Goal: Task Accomplishment & Management: Use online tool/utility

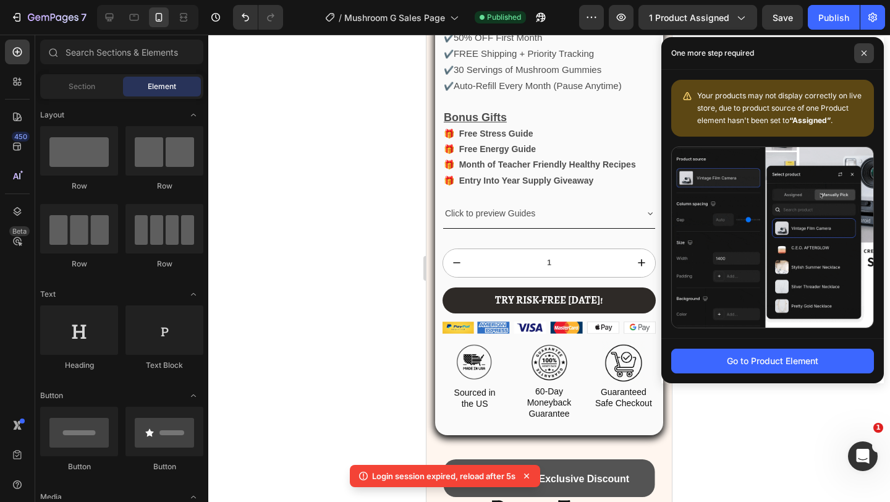
scroll to position [968, 0]
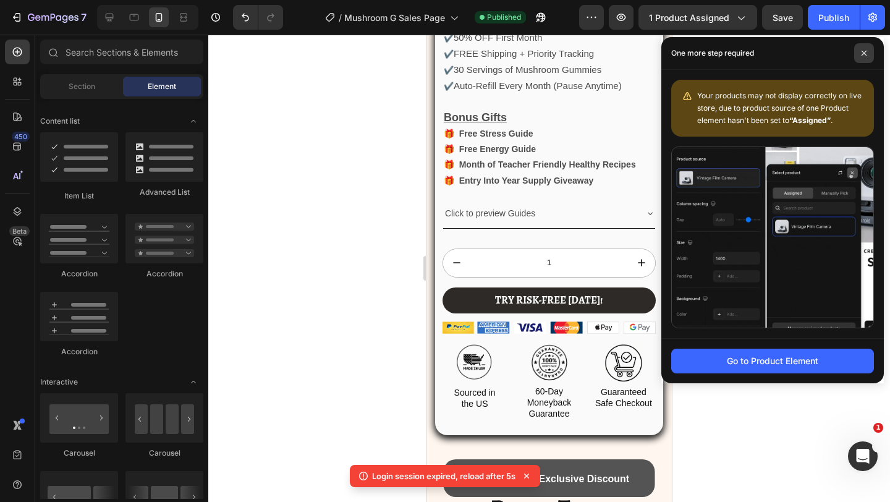
click at [860, 54] on span at bounding box center [864, 53] width 20 height 20
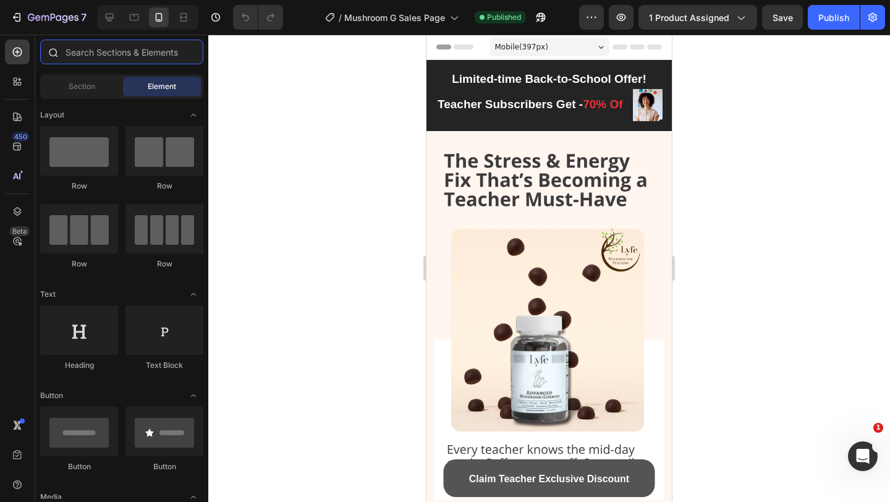
click at [73, 60] on input "text" at bounding box center [121, 52] width 163 height 25
click at [31, 80] on div "450 Beta" at bounding box center [17, 268] width 35 height 467
click at [19, 80] on icon at bounding box center [20, 80] width 4 height 4
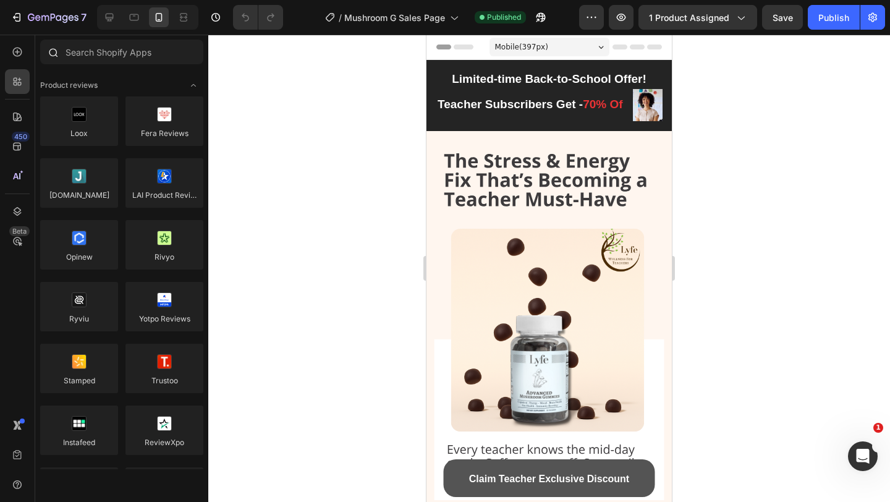
click at [68, 65] on div at bounding box center [121, 55] width 173 height 30
click at [85, 49] on input "text" at bounding box center [121, 52] width 163 height 25
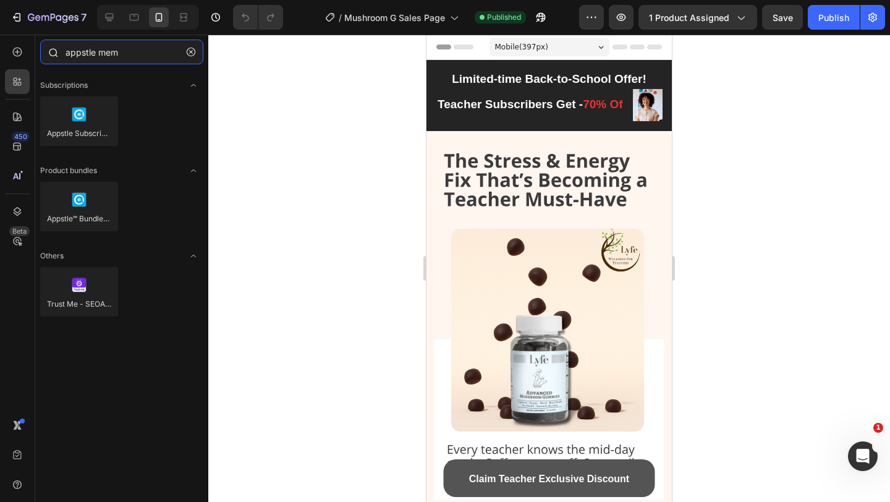
click at [82, 60] on input "appstle mem" at bounding box center [121, 52] width 163 height 25
type input "appstle mem"
click at [187, 57] on button "button" at bounding box center [191, 52] width 20 height 20
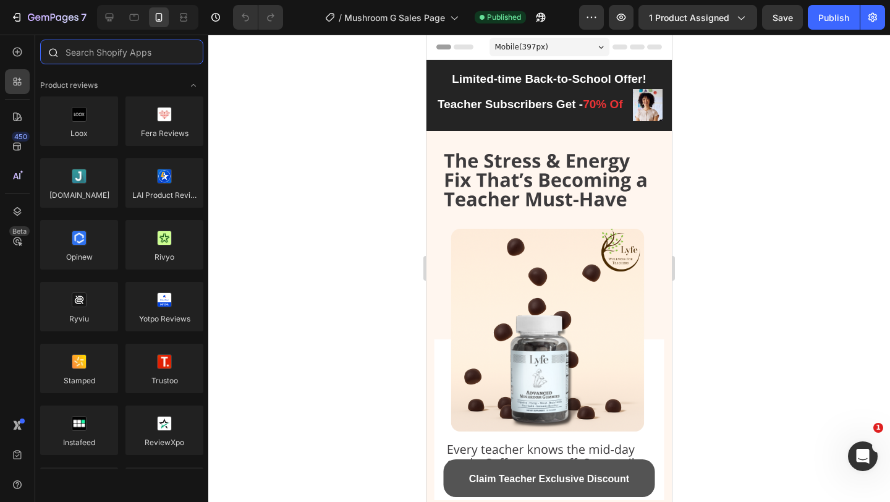
click at [187, 57] on input "text" at bounding box center [121, 52] width 163 height 25
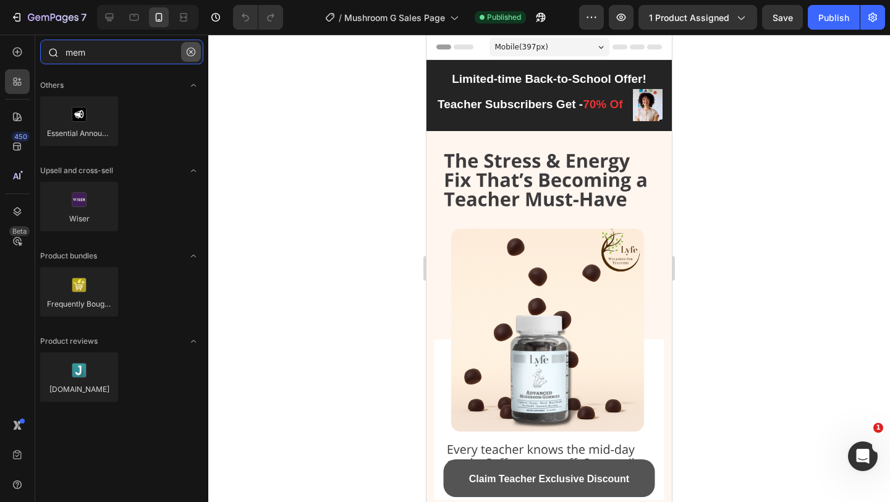
type input "mem"
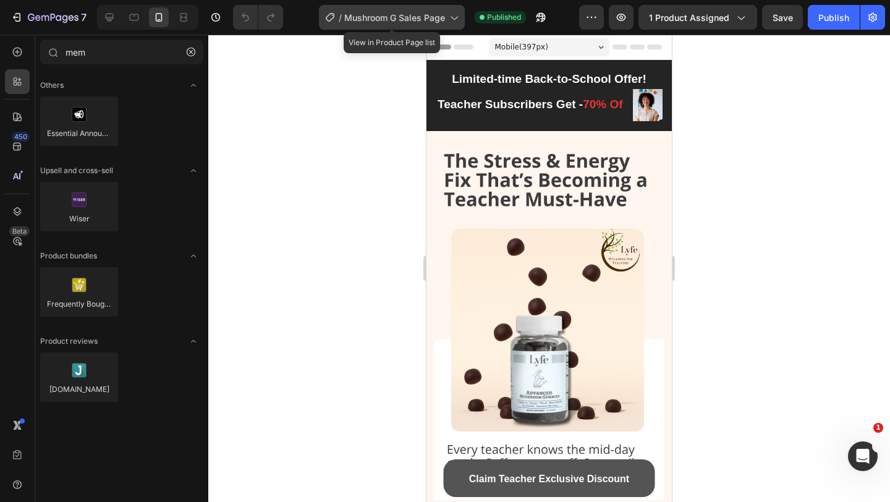
click at [397, 14] on span "Mushroom G Sales Page" at bounding box center [394, 17] width 101 height 13
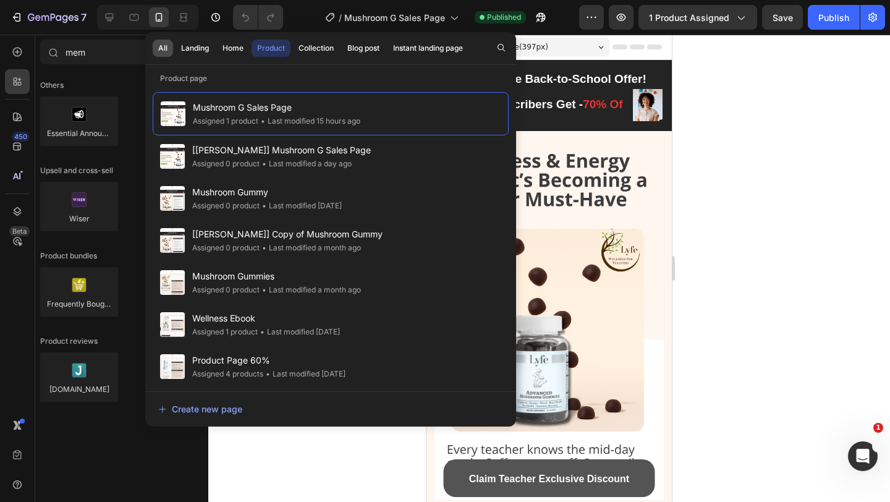
click at [162, 52] on div "All" at bounding box center [162, 48] width 9 height 11
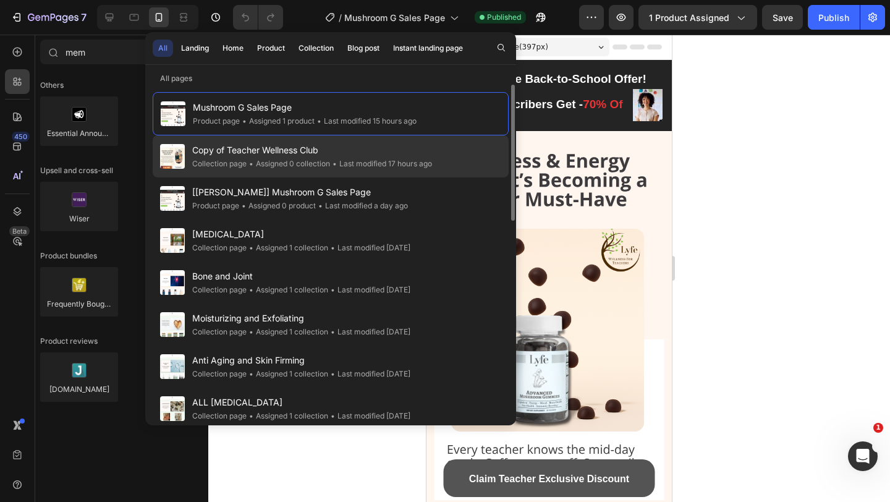
click at [251, 169] on div "• Assigned 0 collection" at bounding box center [288, 164] width 83 height 12
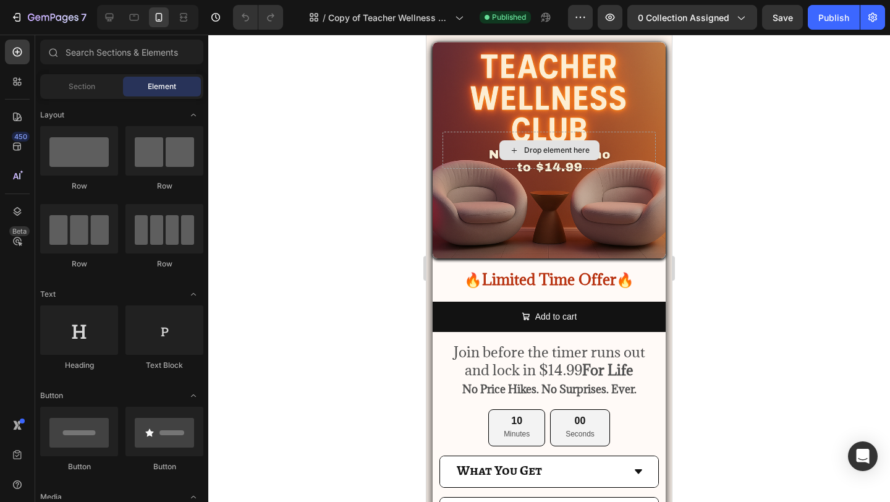
scroll to position [532, 0]
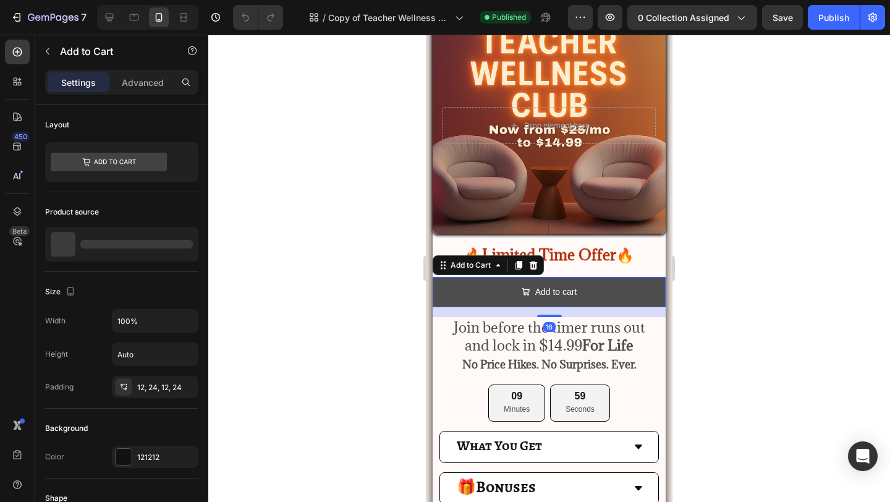
click at [465, 289] on button "Add to cart" at bounding box center [549, 292] width 233 height 30
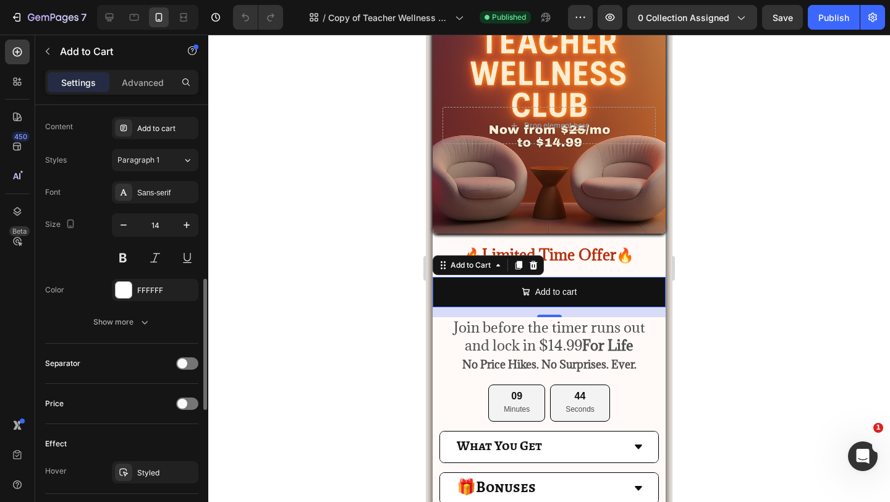
scroll to position [711, 0]
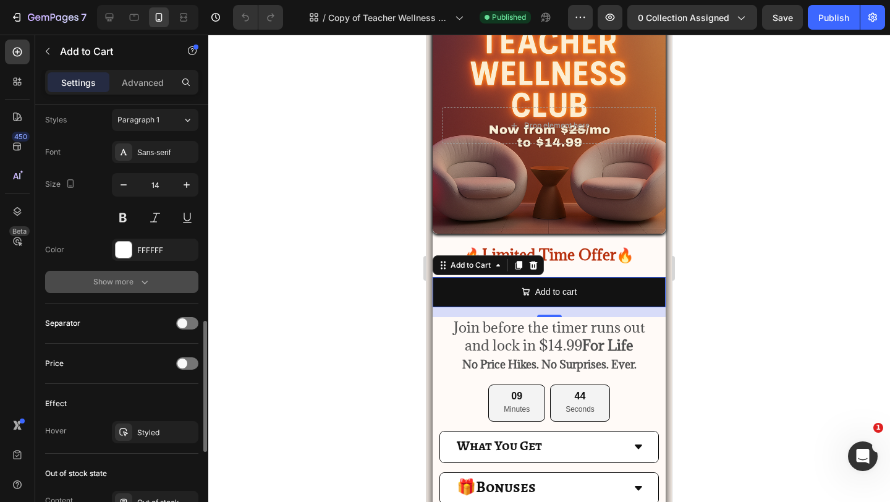
click at [160, 282] on button "Show more" at bounding box center [121, 282] width 153 height 22
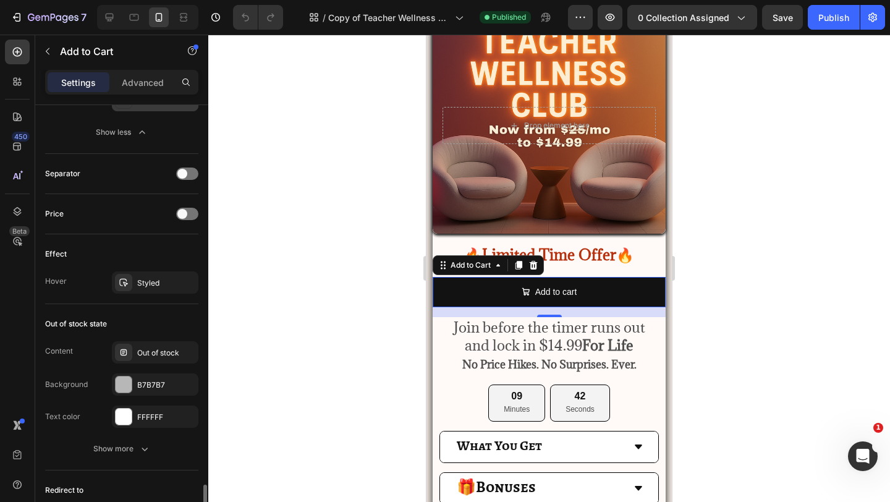
scroll to position [1136, 0]
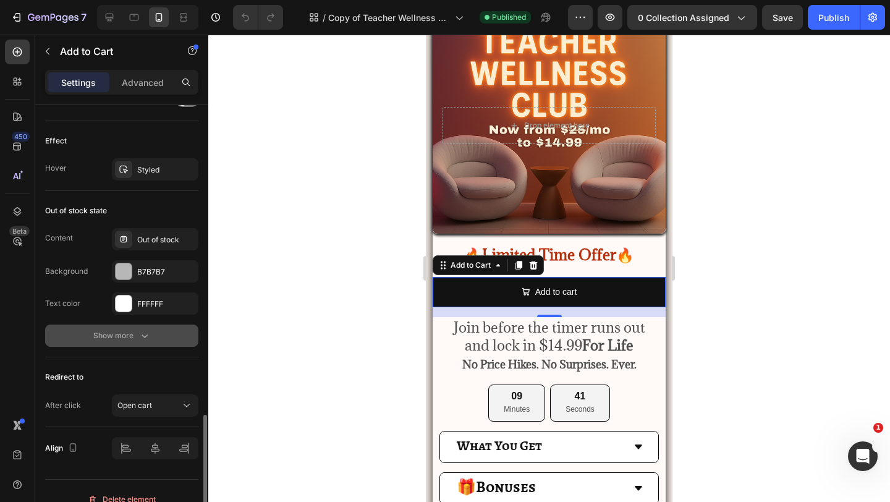
click at [152, 334] on button "Show more" at bounding box center [121, 335] width 153 height 22
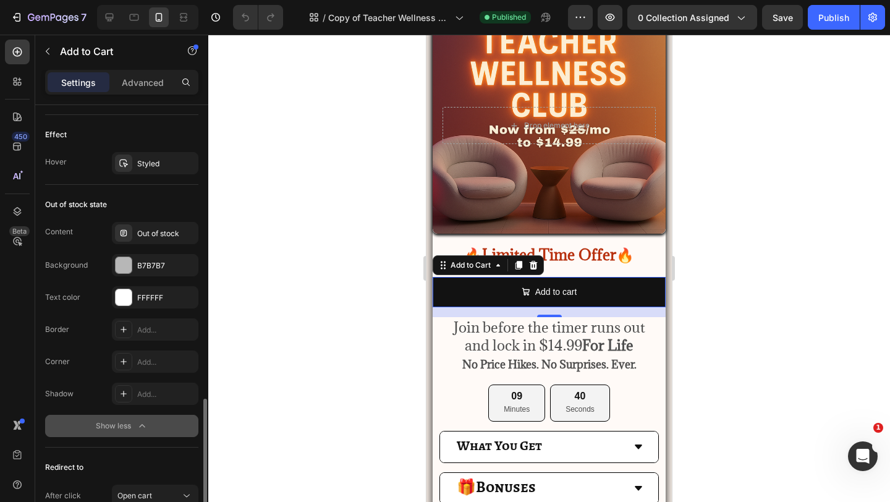
scroll to position [1249, 0]
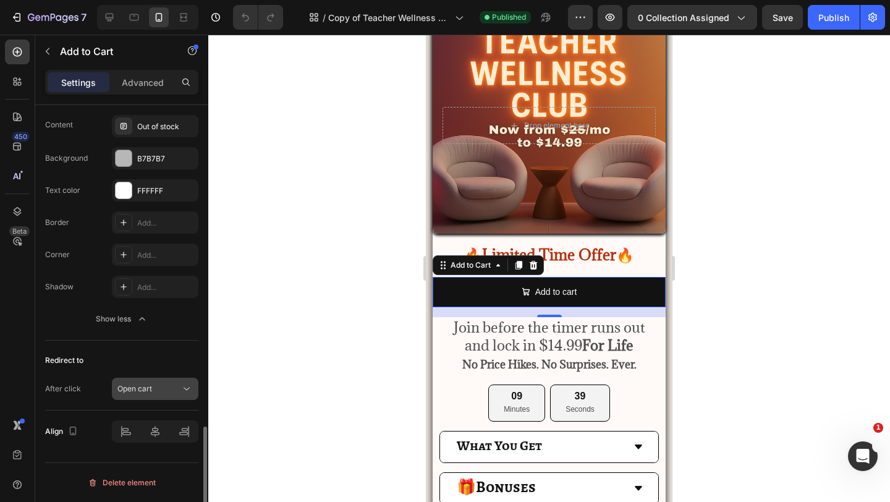
click at [164, 387] on div "Open cart" at bounding box center [148, 388] width 63 height 11
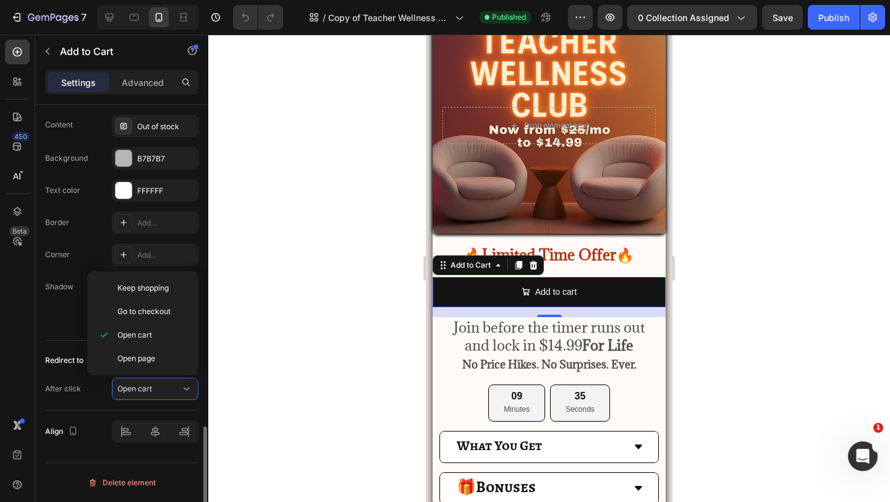
click at [75, 381] on div "After click" at bounding box center [63, 389] width 36 height 20
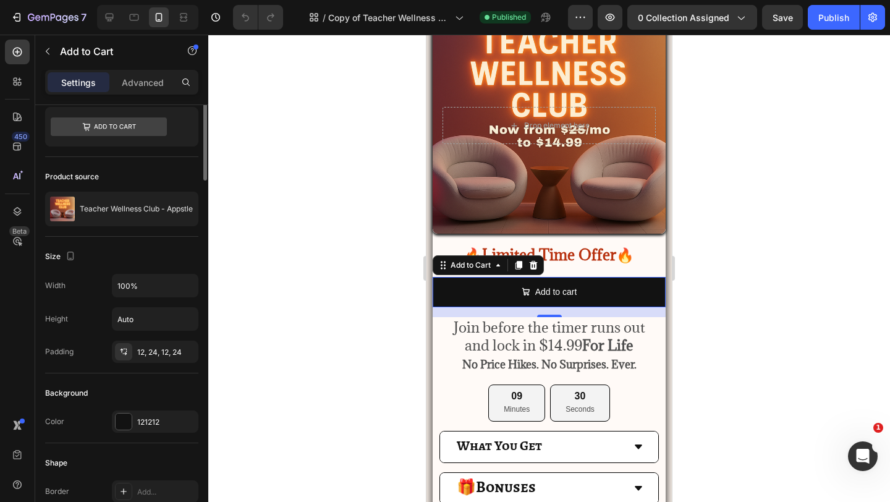
scroll to position [0, 0]
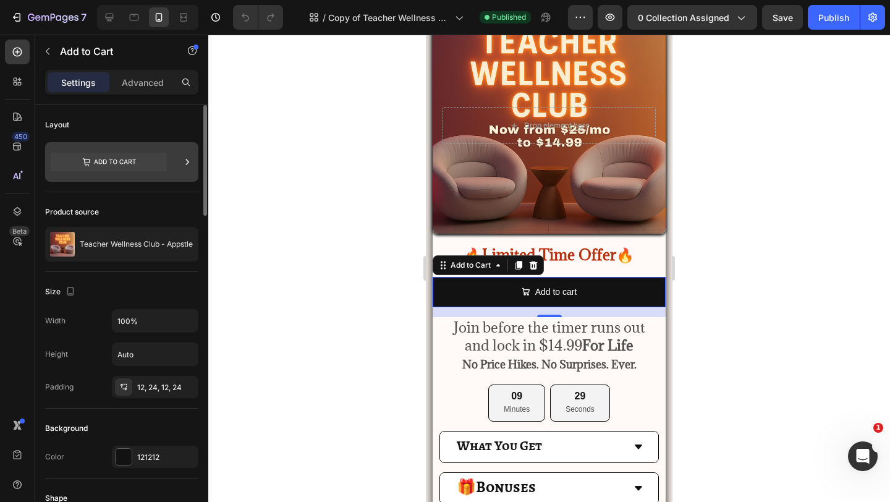
click at [164, 158] on icon at bounding box center [109, 162] width 116 height 19
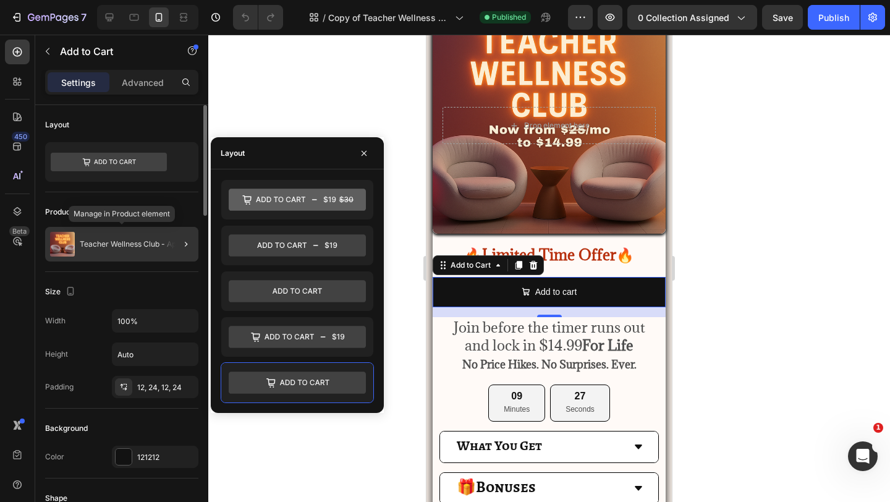
click at [157, 244] on p "Teacher Wellness Club - Appstle" at bounding box center [136, 244] width 113 height 9
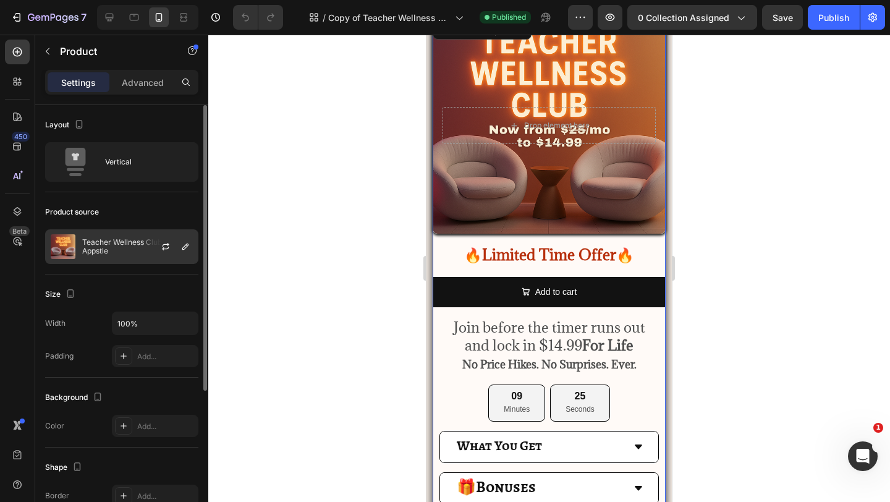
click at [132, 247] on p "Teacher Wellness Club - Appstle" at bounding box center [137, 246] width 111 height 17
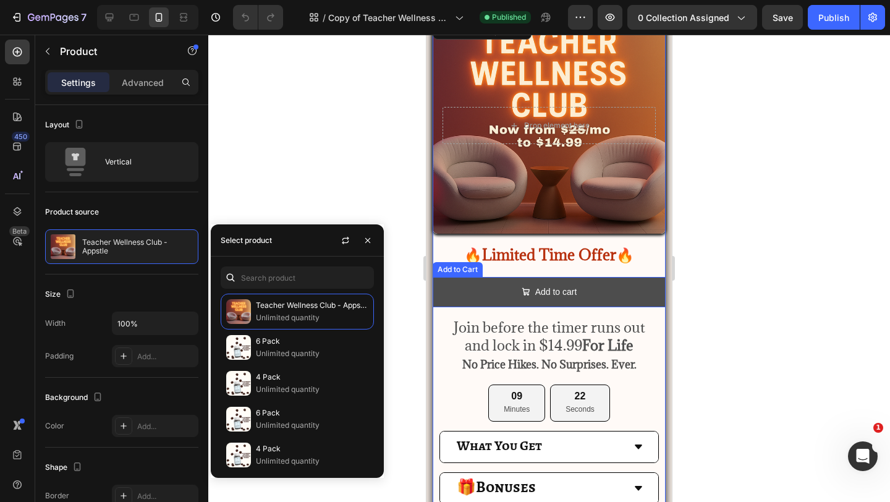
click at [444, 297] on button "Add to cart" at bounding box center [549, 292] width 233 height 30
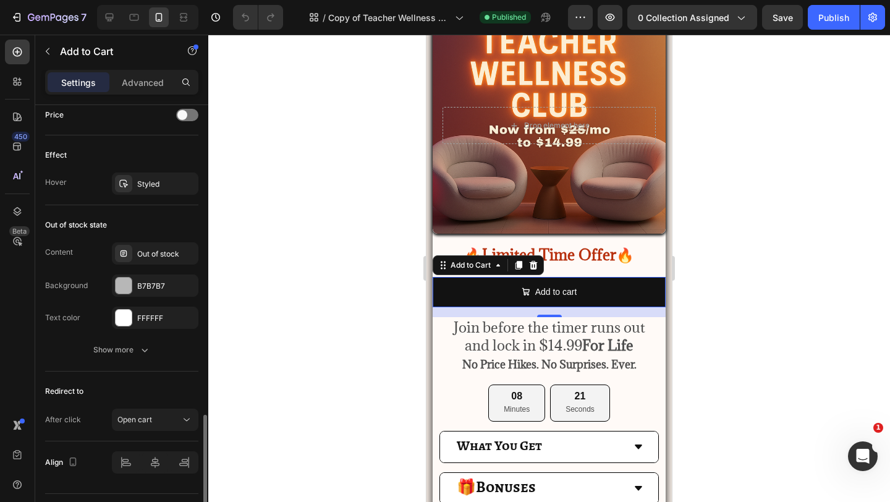
scroll to position [990, 0]
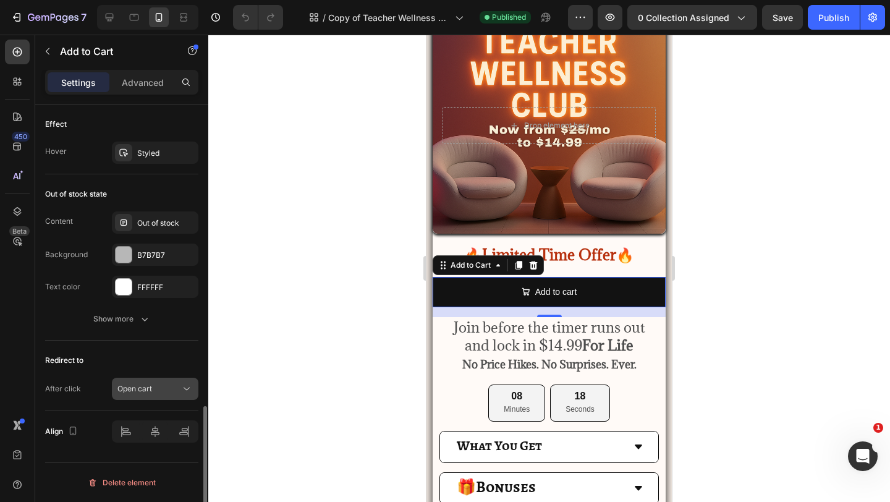
click at [123, 387] on span "Open cart" at bounding box center [134, 388] width 35 height 9
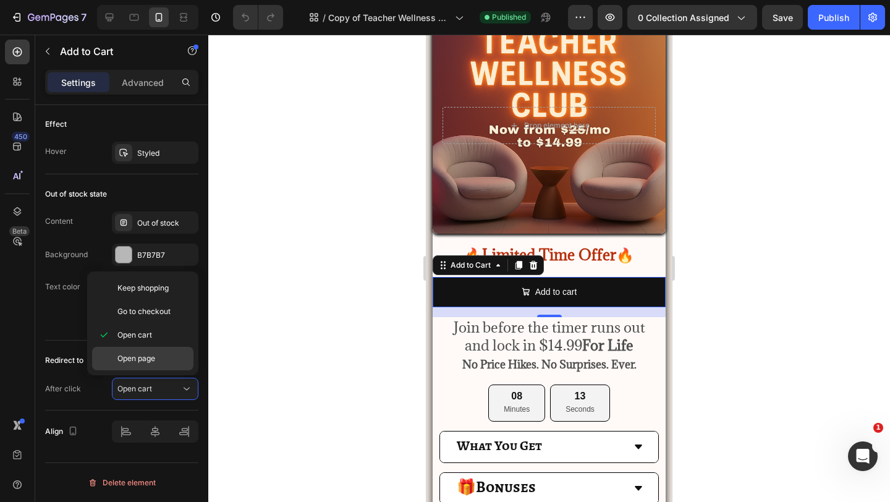
click at [110, 366] on div "Open page" at bounding box center [142, 358] width 101 height 23
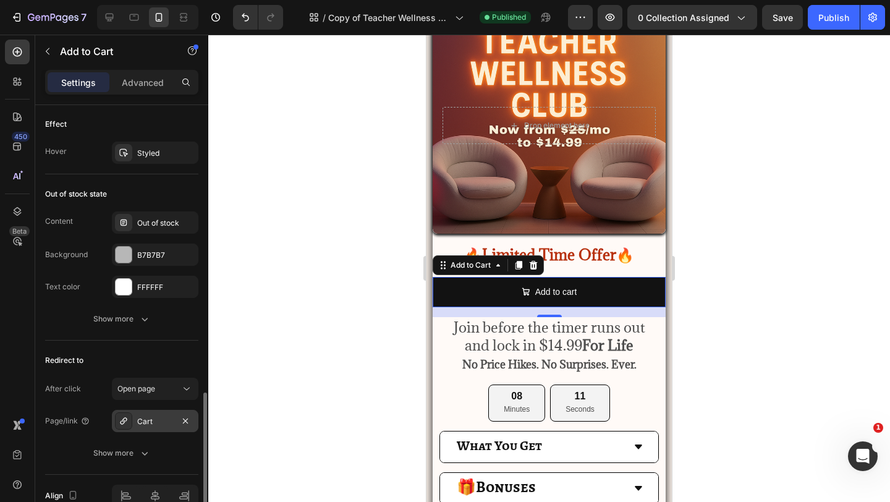
click at [142, 412] on div "Cart" at bounding box center [155, 421] width 87 height 22
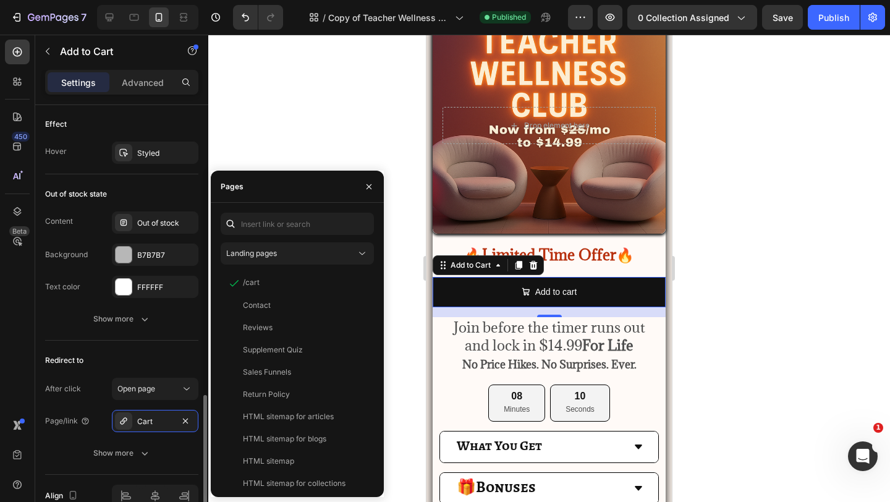
scroll to position [992, 0]
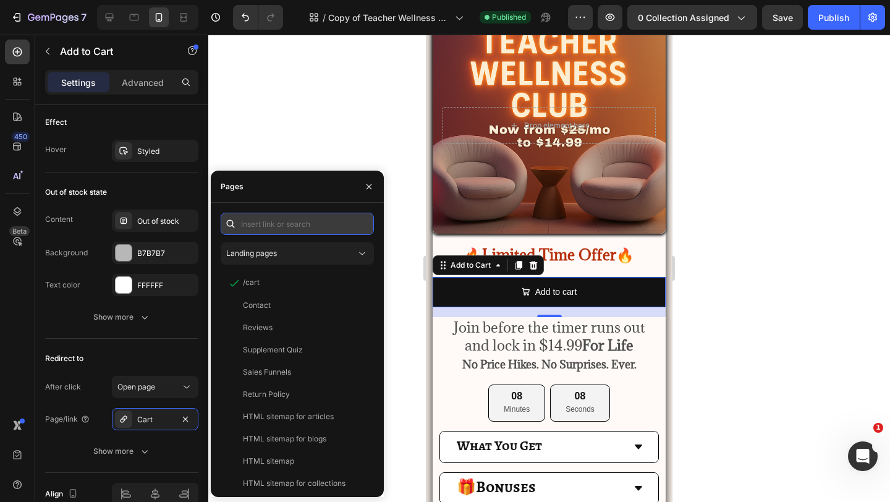
click at [283, 229] on input "text" at bounding box center [297, 224] width 153 height 22
paste input "https://lyfe-supplements.com/cart/clear?return_to=%2Fcart%2Fadd%3Fitems%5B0%5D%…"
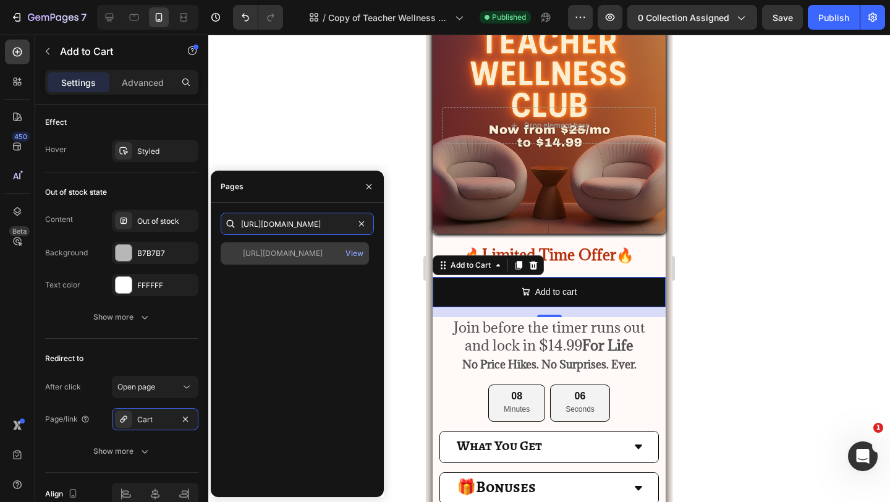
type input "https://lyfe-supplements.com/cart/clear?return_to=%2Fcart%2Fadd%3Fitems%5B0%5D%…"
click at [289, 251] on div "https://lyfe-supplements.com/cart/clear?return_to=%2Fcart%2Fadd%3Fitems%5B0%5D%…" at bounding box center [283, 253] width 80 height 11
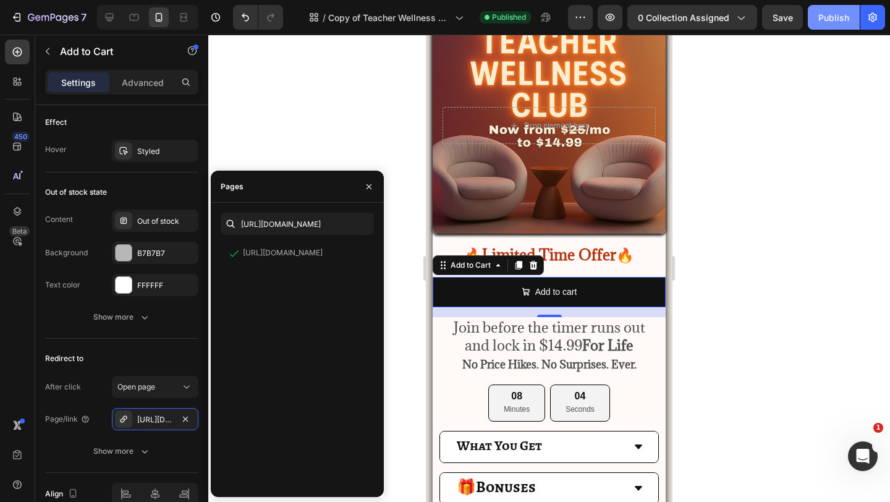
click at [832, 28] on button "Publish" at bounding box center [834, 17] width 52 height 25
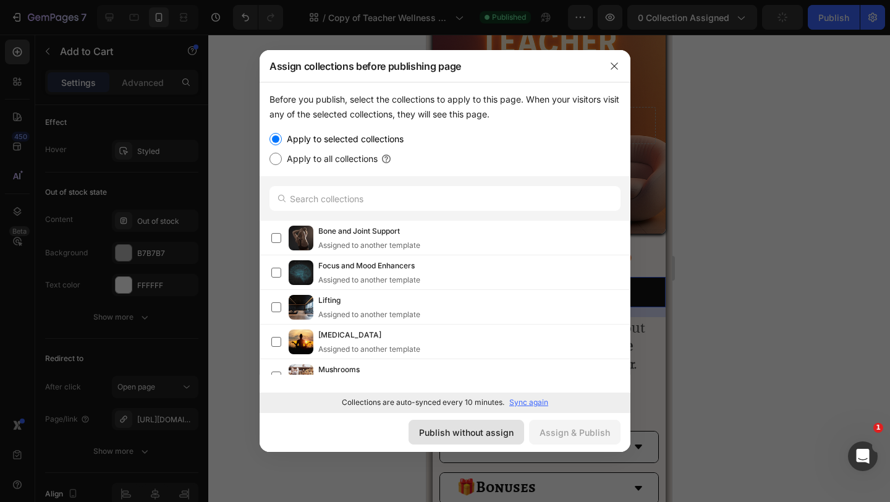
click at [493, 439] on button "Publish without assign" at bounding box center [466, 432] width 116 height 25
